Goal: Navigation & Orientation: Go to known website

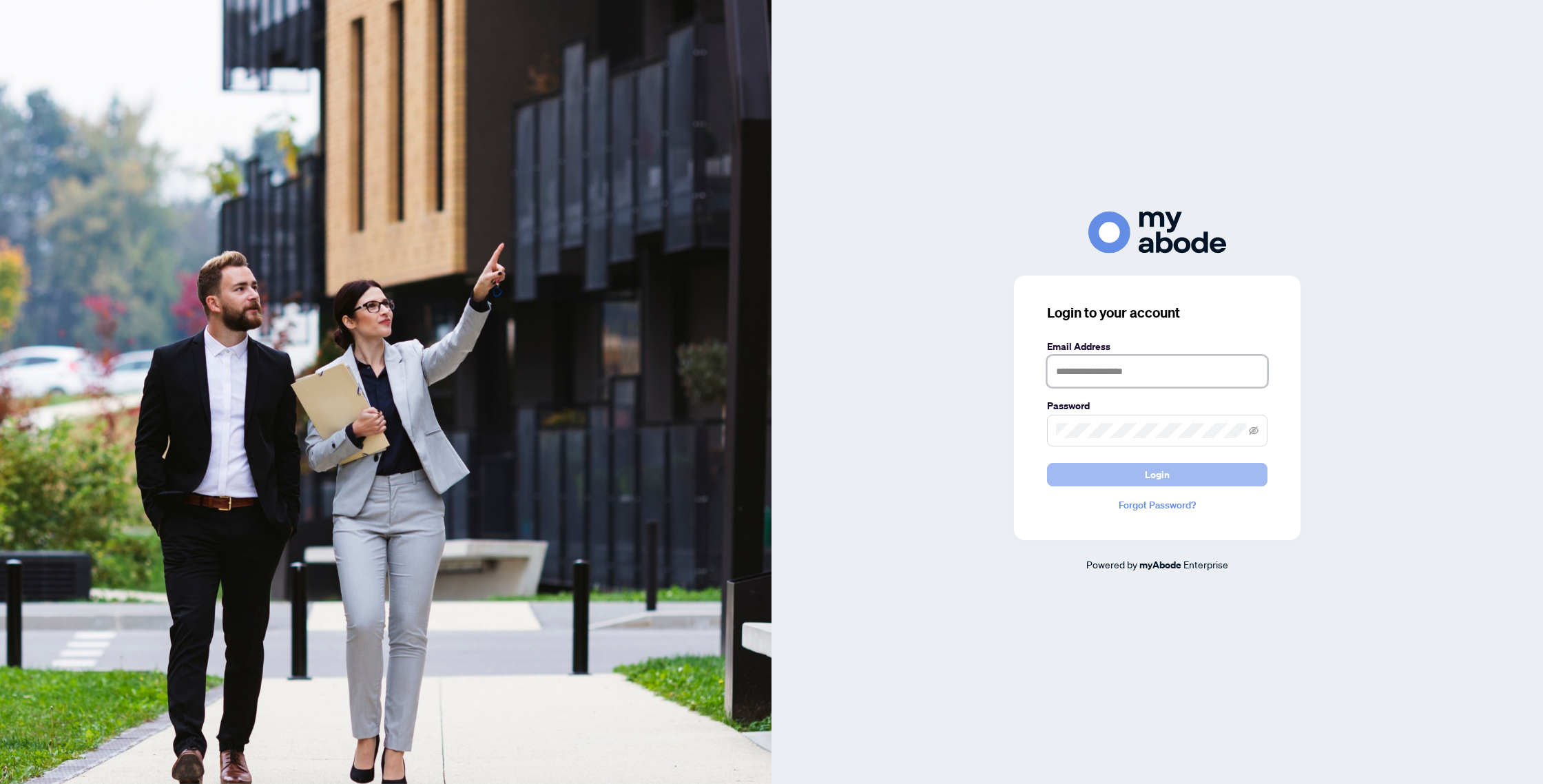
type input "**********"
click at [1152, 474] on span "Login" at bounding box center [1157, 474] width 24 height 22
